Goal: Information Seeking & Learning: Learn about a topic

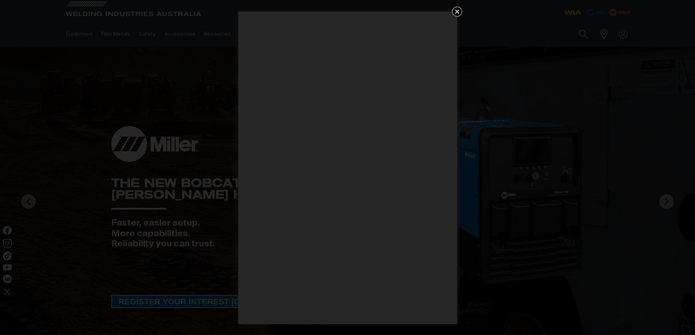
click at [453, 9] on icon "Get 5 WIA Welding Guides Free!" at bounding box center [457, 11] width 9 height 9
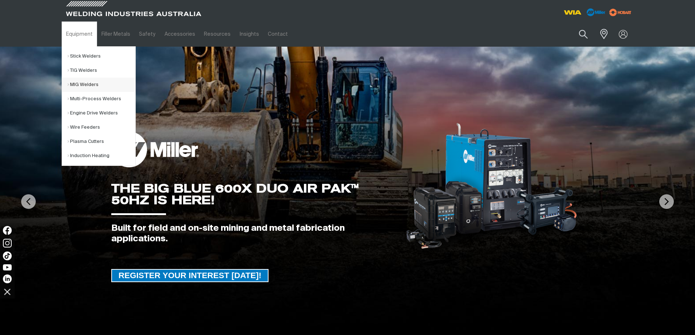
click at [76, 84] on link "MIG Welders" at bounding box center [101, 85] width 68 height 14
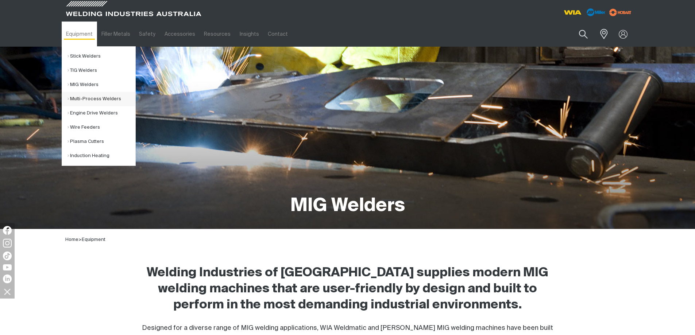
click at [84, 97] on link "Multi-Process Welders" at bounding box center [101, 99] width 68 height 14
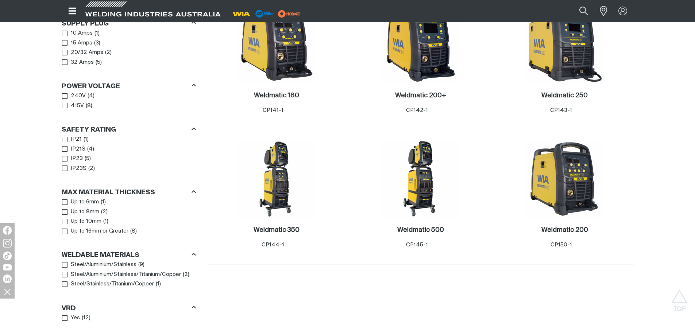
scroll to position [438, 0]
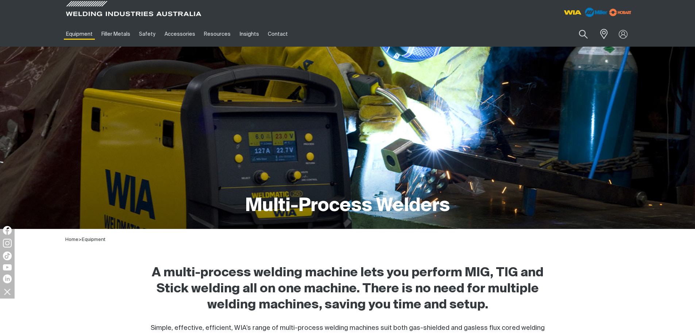
click at [597, 14] on img at bounding box center [596, 11] width 28 height 13
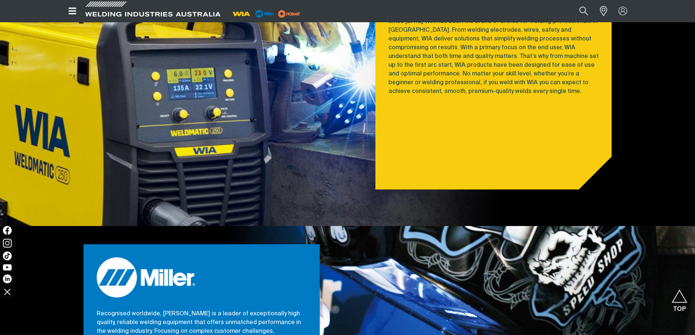
scroll to position [340, 0]
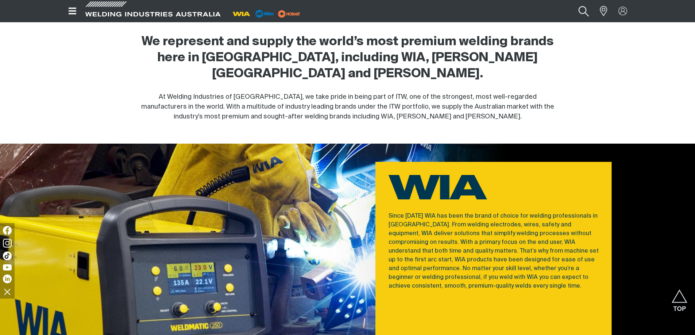
click at [578, 13] on button "Search products" at bounding box center [584, 11] width 30 height 20
click at [510, 13] on input "Search" at bounding box center [539, 11] width 112 height 16
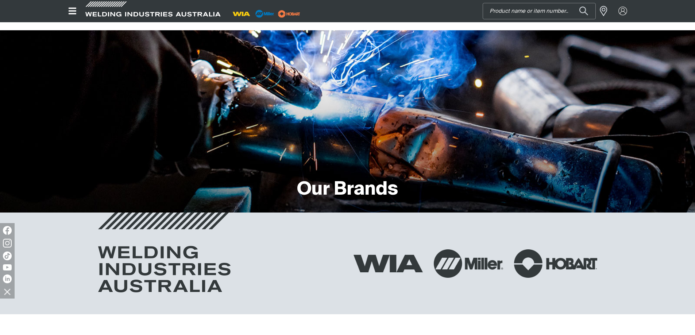
scroll to position [0, 0]
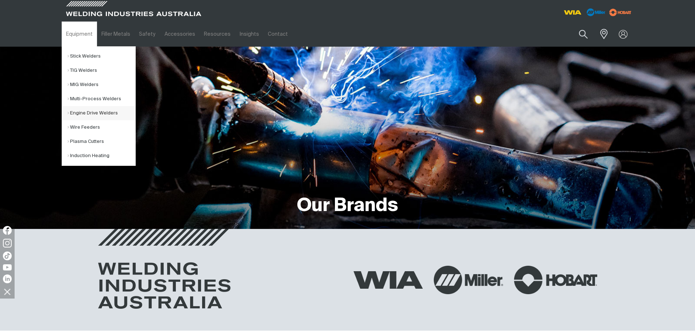
click at [80, 113] on link "Engine Drive Welders" at bounding box center [101, 113] width 68 height 14
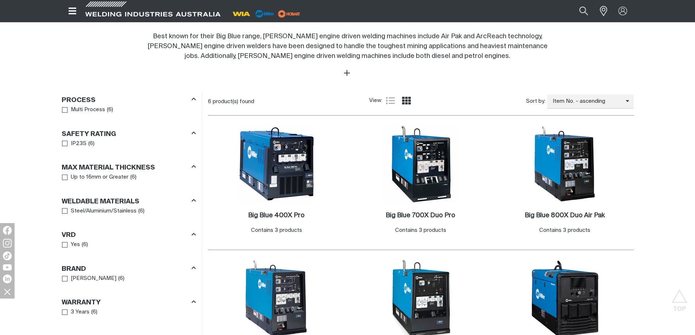
scroll to position [389, 0]
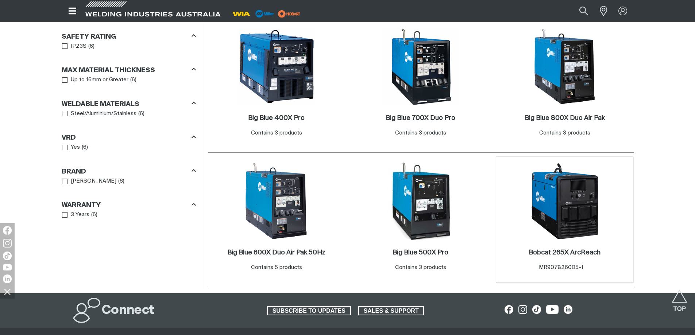
click at [591, 201] on img at bounding box center [565, 201] width 78 height 78
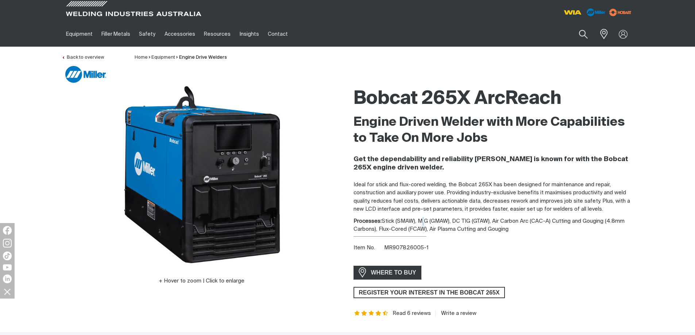
drag, startPoint x: 420, startPoint y: 217, endPoint x: 424, endPoint y: 217, distance: 3.7
click at [424, 217] on div "Bobcat 265X ArcReach Engine Driven Welder with More Capabilities to Take On Mor…" at bounding box center [494, 200] width 280 height 233
click at [431, 218] on div "Processes: Stick (SMAW), MIG (GMAW), DC TIG (GTAW), Air Carbon Arc (CAC-A) Cutt…" at bounding box center [494, 225] width 280 height 16
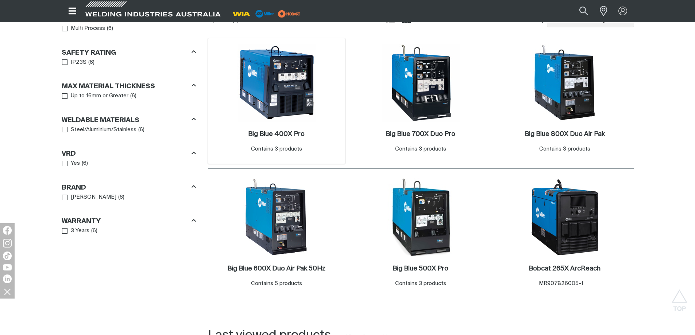
scroll to position [389, 0]
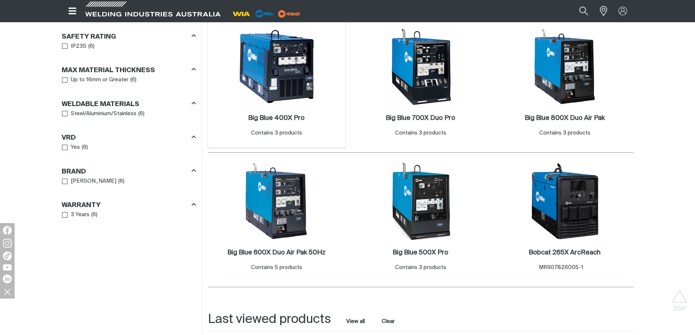
click at [286, 84] on img at bounding box center [276, 67] width 78 height 78
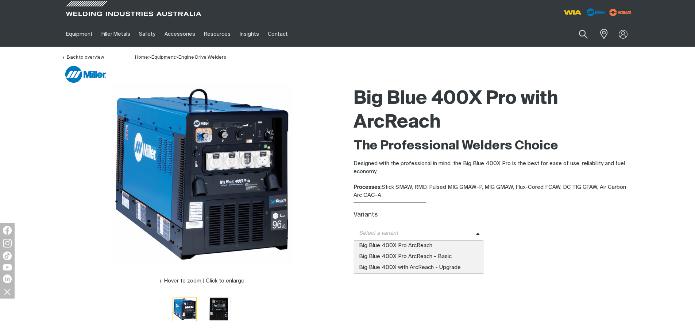
click at [461, 237] on span "Select a variant" at bounding box center [415, 233] width 123 height 8
click at [541, 229] on div "Select a variant Big Blue 400X Pro ArcReach Big Blue 400X Pro ArcReach - Basic …" at bounding box center [494, 234] width 280 height 14
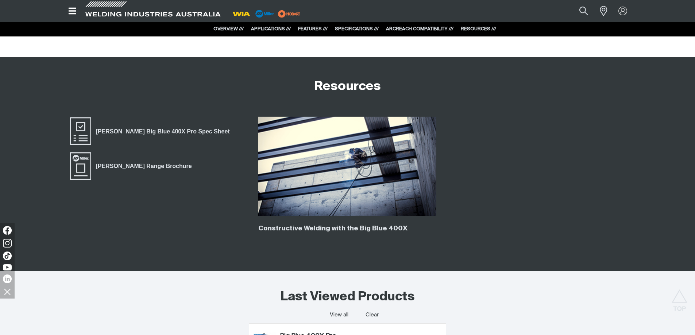
scroll to position [1703, 0]
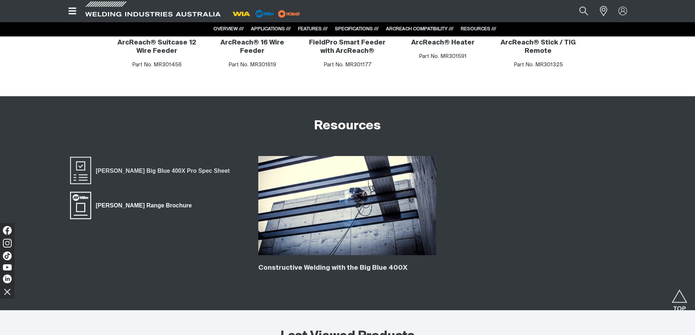
click at [115, 205] on span "[PERSON_NAME] Range Brochure" at bounding box center [143, 205] width 105 height 9
click at [111, 171] on span "[PERSON_NAME] Big Blue 400X Pro Spec Sheet" at bounding box center [162, 170] width 143 height 9
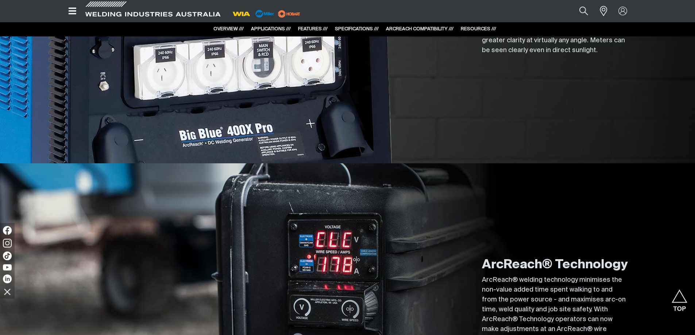
scroll to position [632, 0]
